Goal: Information Seeking & Learning: Learn about a topic

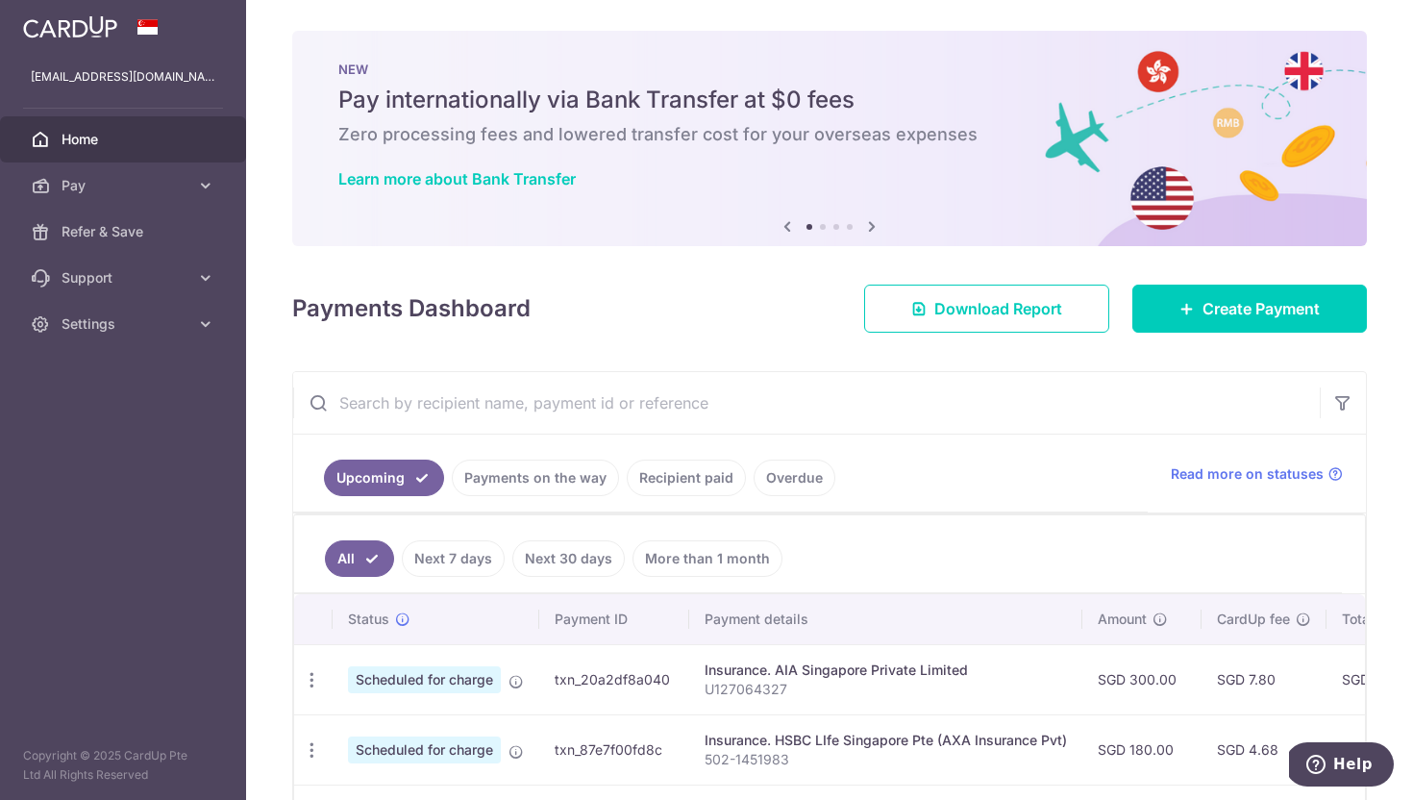
click at [872, 227] on icon at bounding box center [871, 226] width 23 height 24
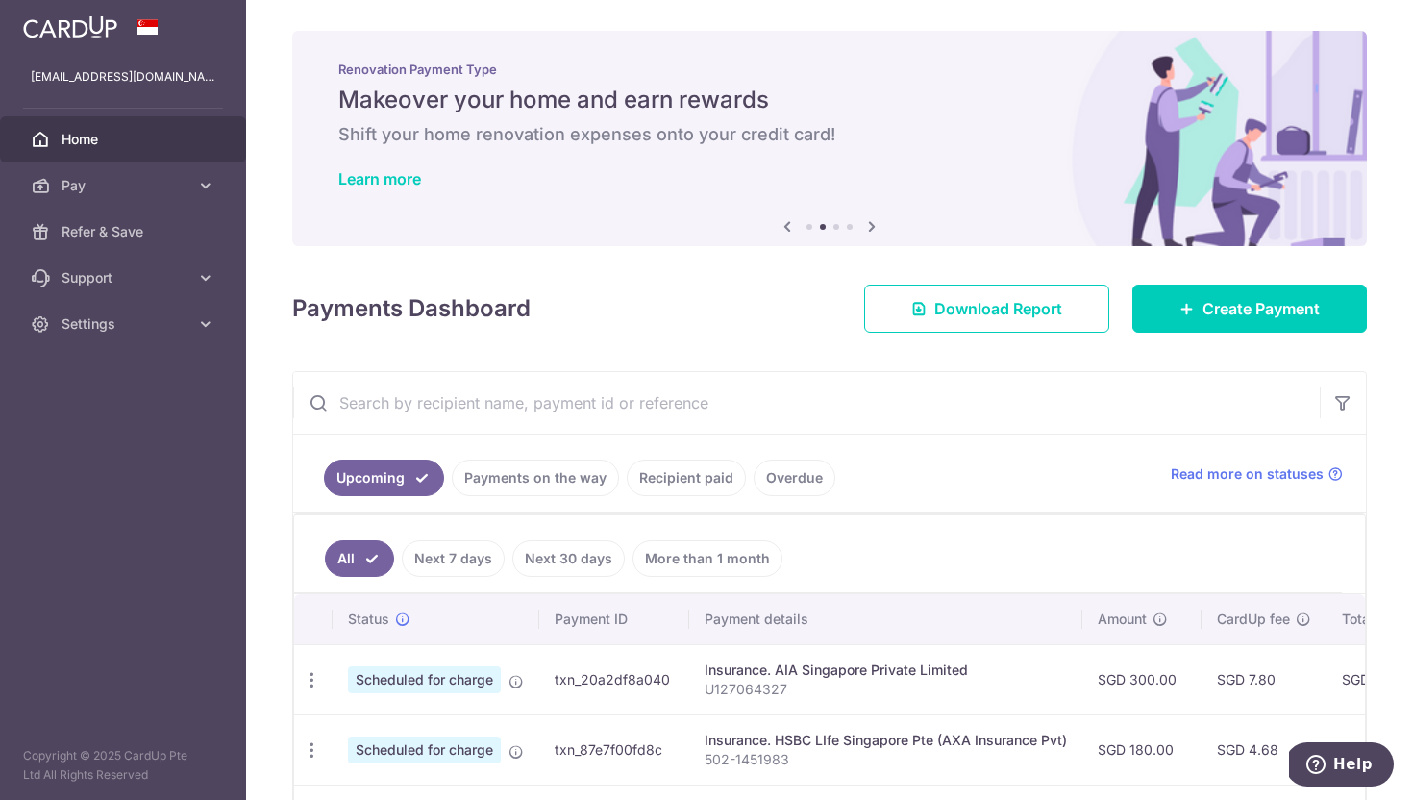
click at [872, 227] on icon at bounding box center [871, 226] width 23 height 24
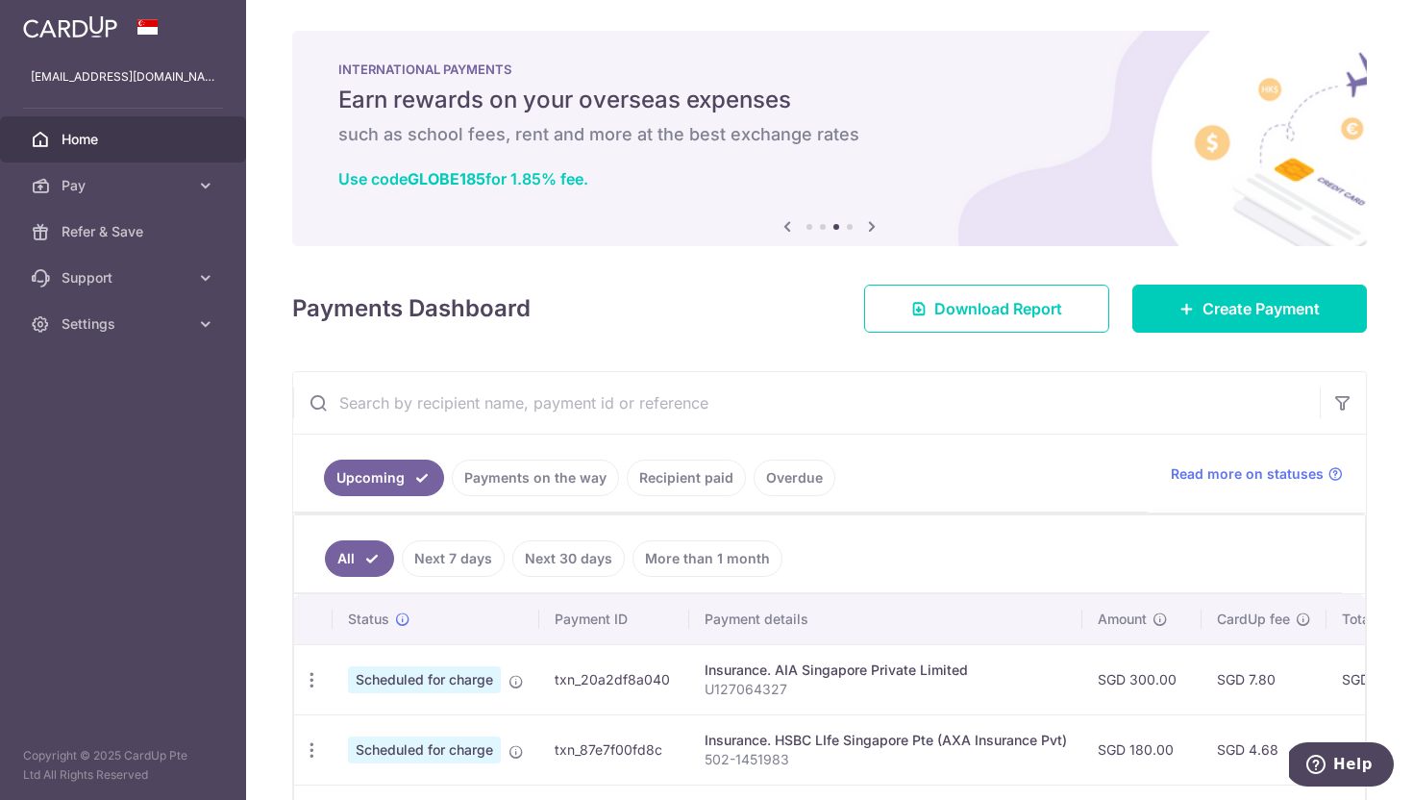
click at [782, 218] on icon at bounding box center [786, 226] width 23 height 24
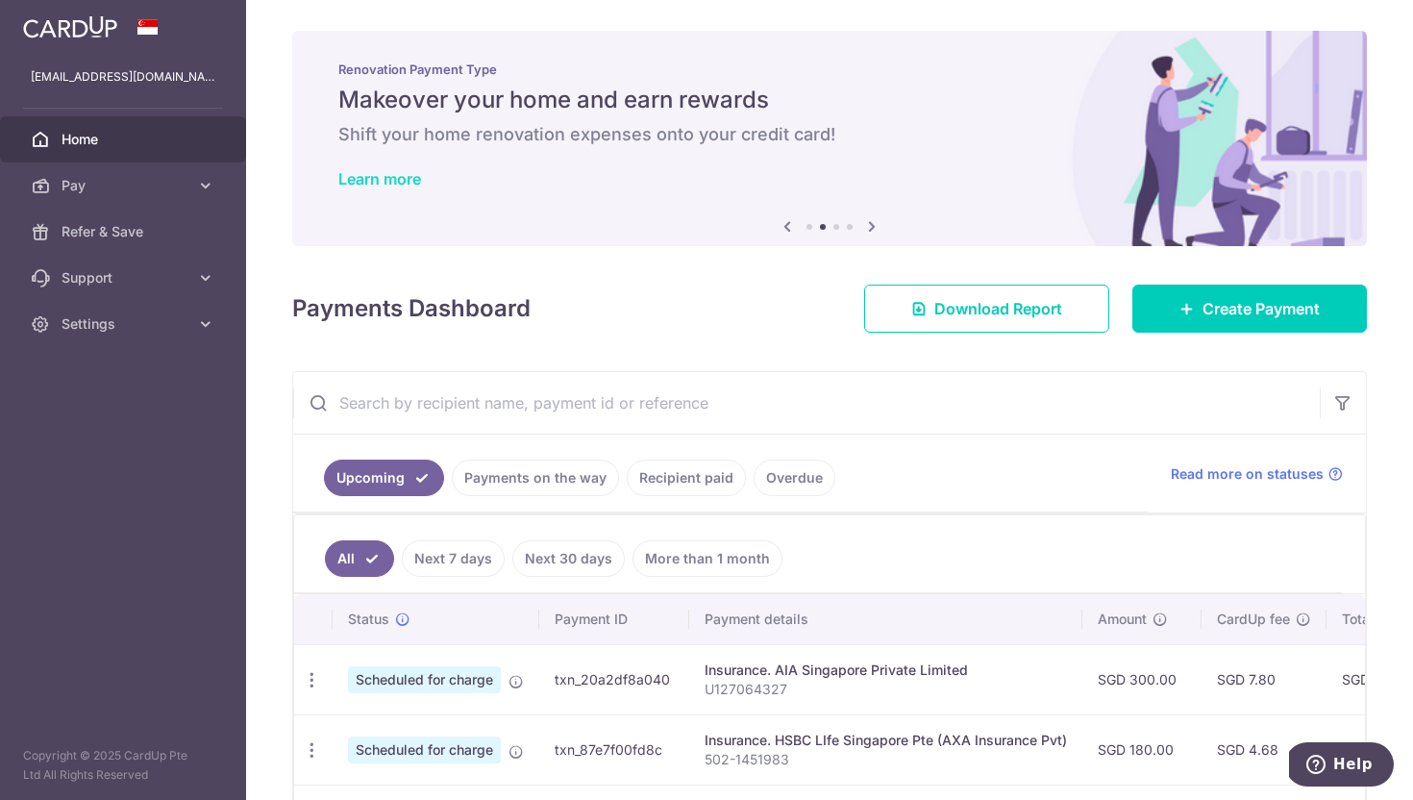
click at [406, 178] on link "Learn more" at bounding box center [379, 178] width 83 height 19
click at [207, 182] on icon at bounding box center [205, 185] width 19 height 19
click at [874, 233] on icon at bounding box center [871, 226] width 23 height 24
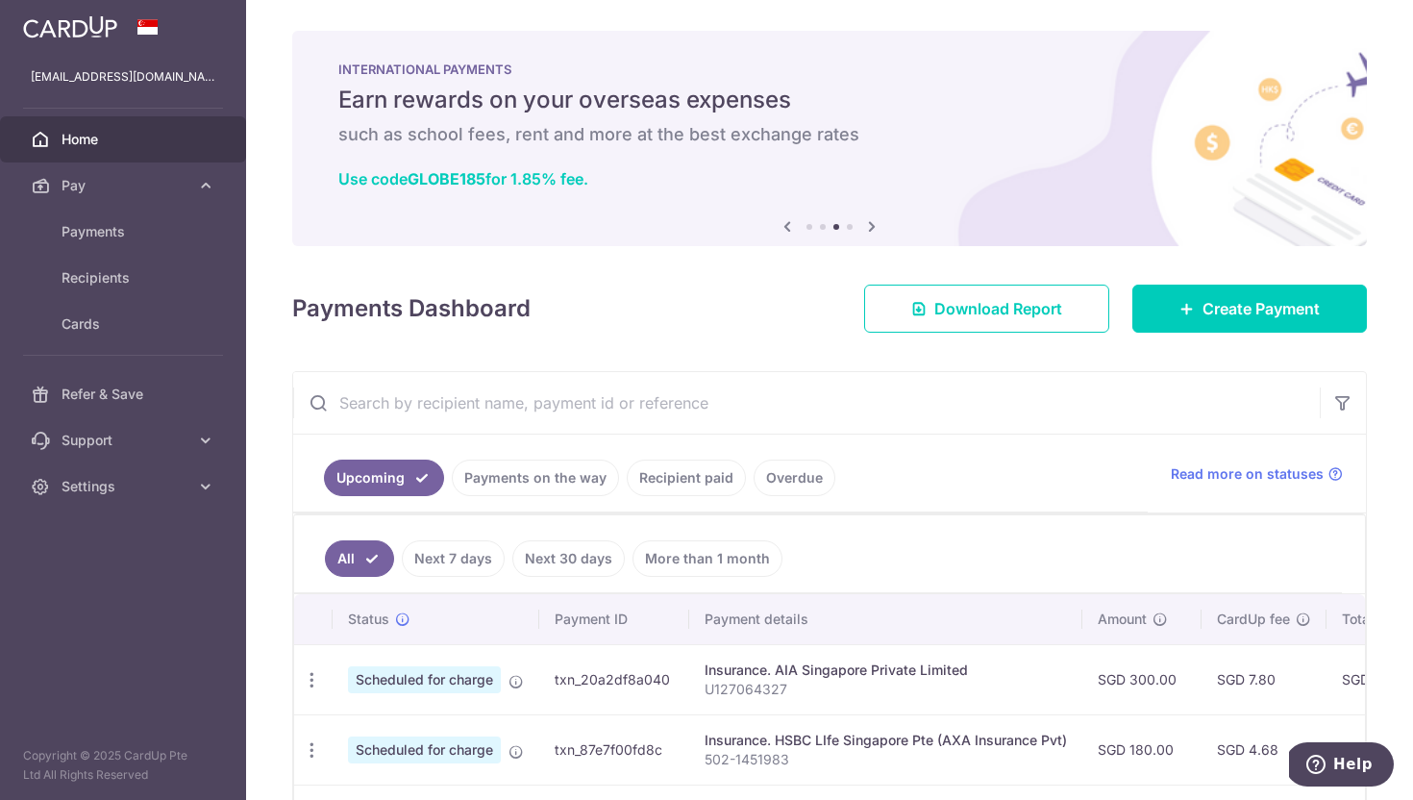
click at [874, 233] on icon at bounding box center [871, 226] width 23 height 24
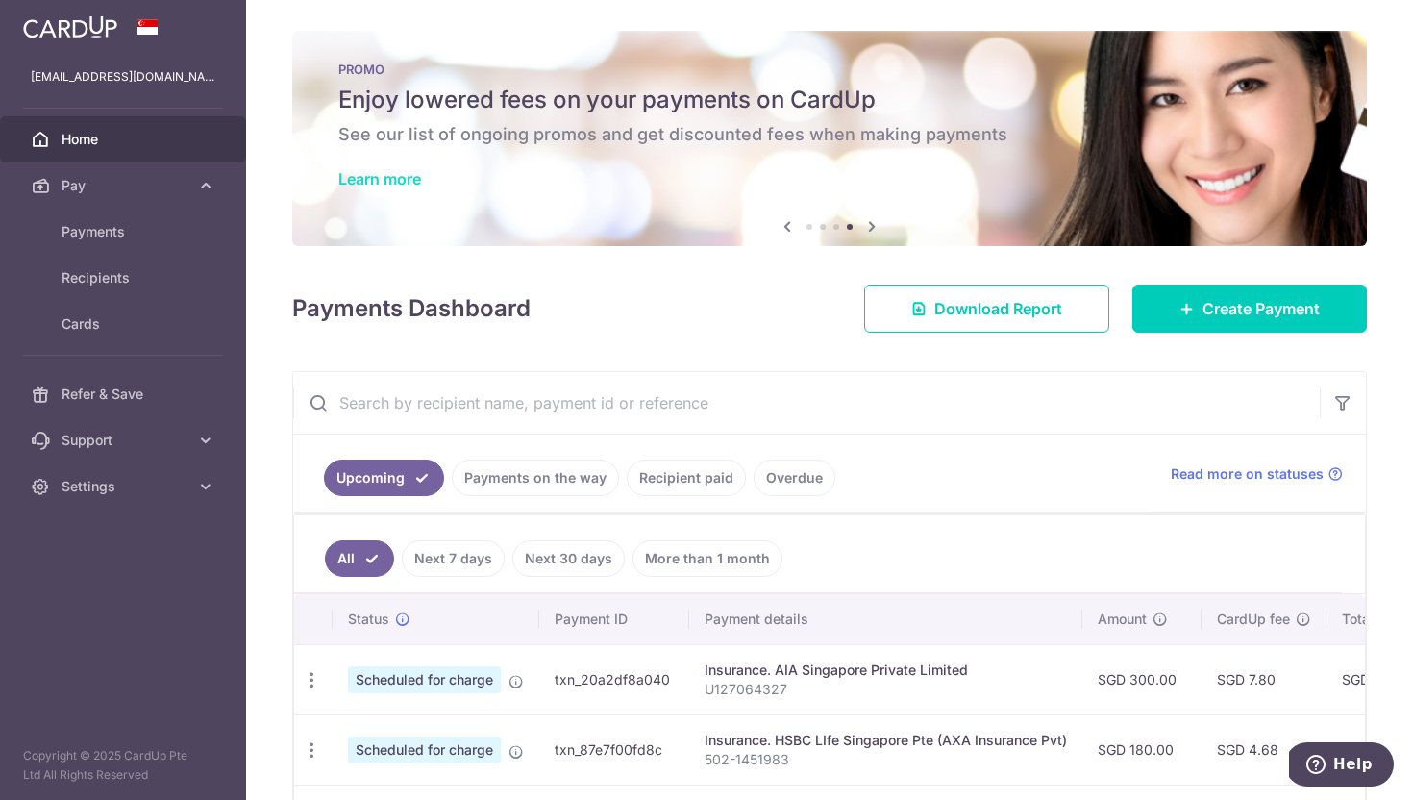
click at [409, 185] on link "Learn more" at bounding box center [379, 178] width 83 height 19
